Goal: Task Accomplishment & Management: Use online tool/utility

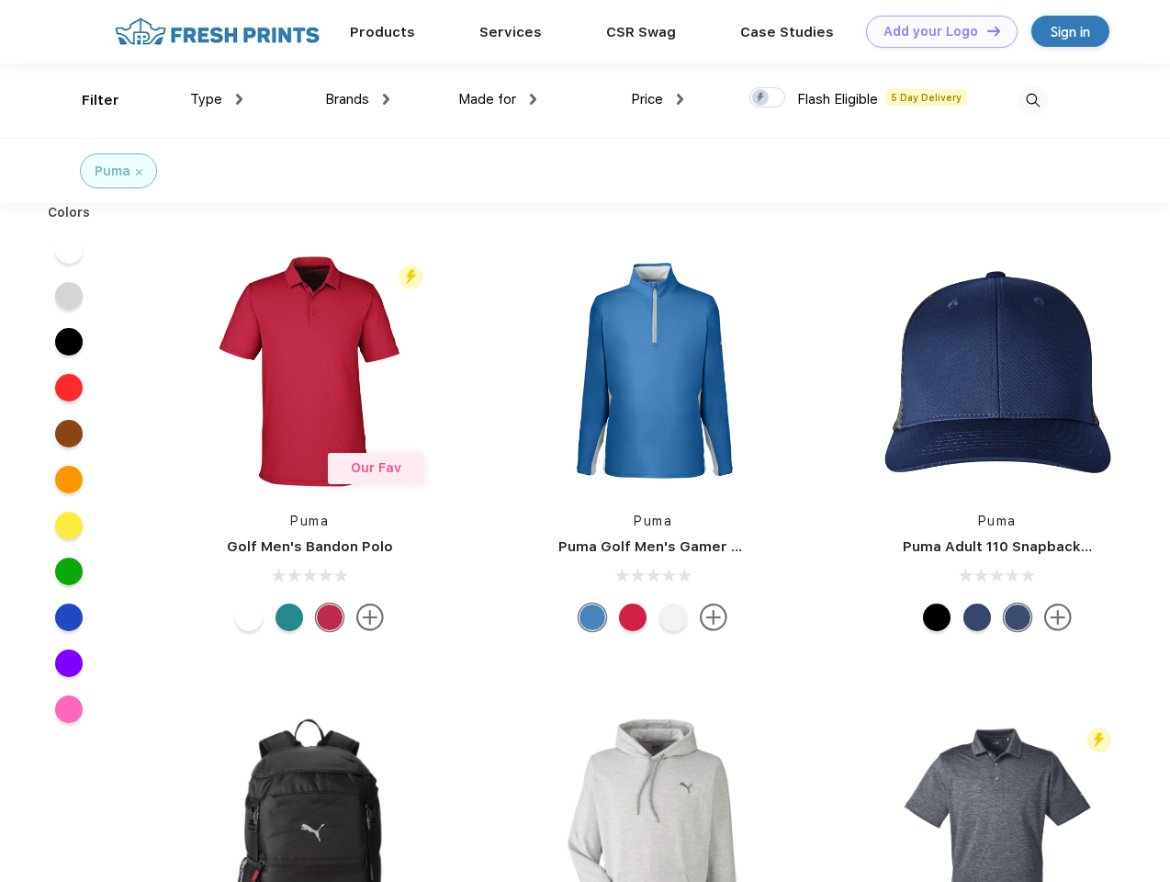
click at [935, 31] on link "Add your Logo Design Tool" at bounding box center [942, 32] width 152 height 32
click at [0, 0] on div "Design Tool" at bounding box center [0, 0] width 0 height 0
click at [986, 30] on link "Add your Logo Design Tool" at bounding box center [942, 32] width 152 height 32
click at [88, 100] on div "Filter" at bounding box center [101, 100] width 38 height 21
click at [217, 99] on span "Type" at bounding box center [206, 99] width 32 height 17
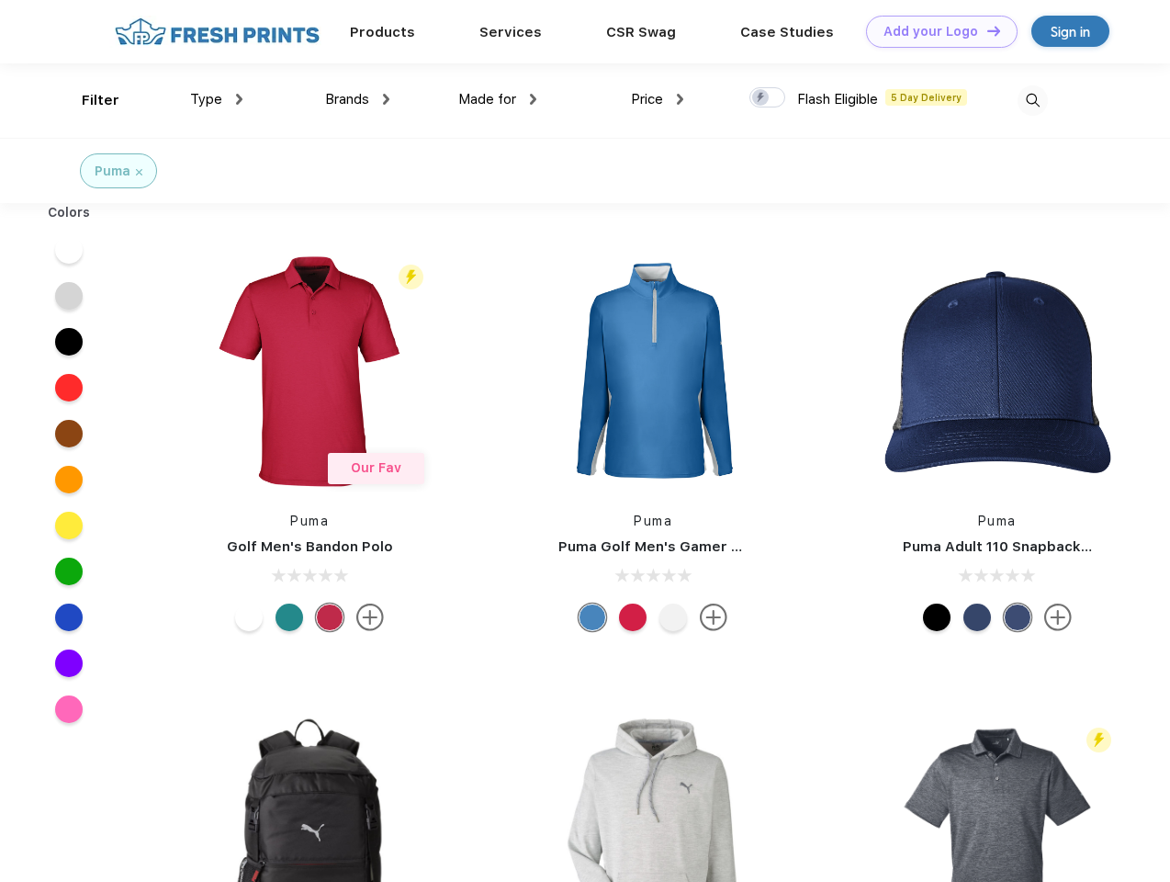
click at [357, 99] on span "Brands" at bounding box center [347, 99] width 44 height 17
click at [498, 99] on span "Made for" at bounding box center [487, 99] width 58 height 17
click at [658, 99] on span "Price" at bounding box center [647, 99] width 32 height 17
click at [768, 98] on div at bounding box center [768, 97] width 36 height 20
click at [762, 98] on input "checkbox" at bounding box center [756, 92] width 12 height 12
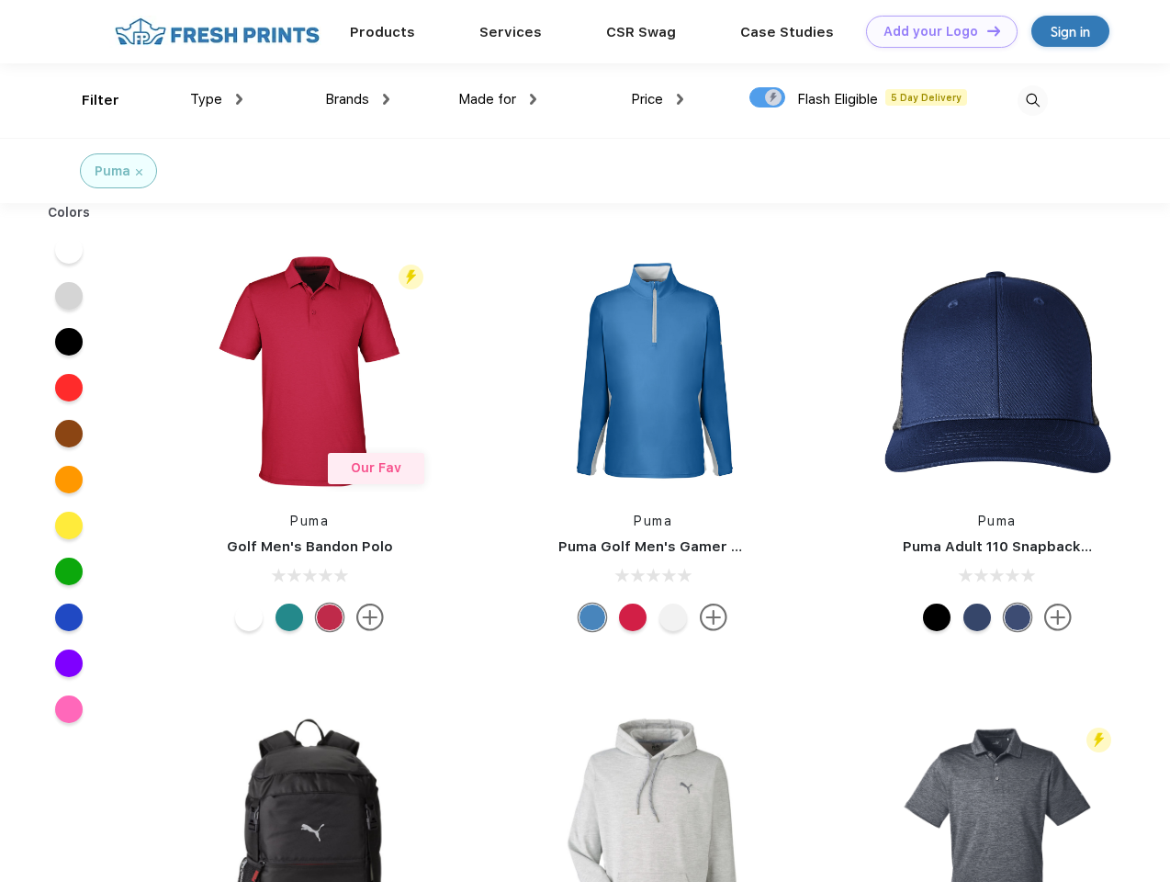
click at [1033, 100] on img at bounding box center [1033, 100] width 30 height 30
